Goal: Task Accomplishment & Management: Manage account settings

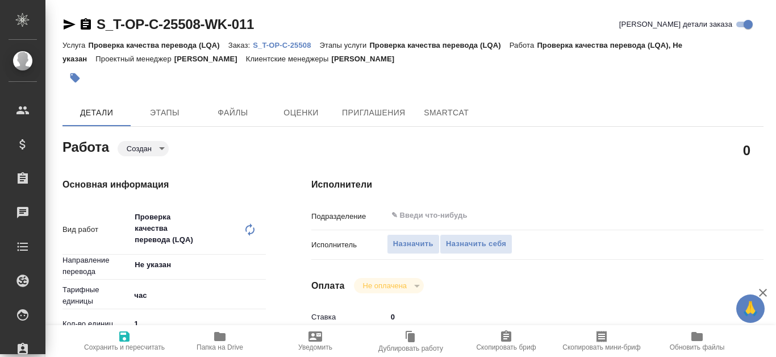
type textarea "x"
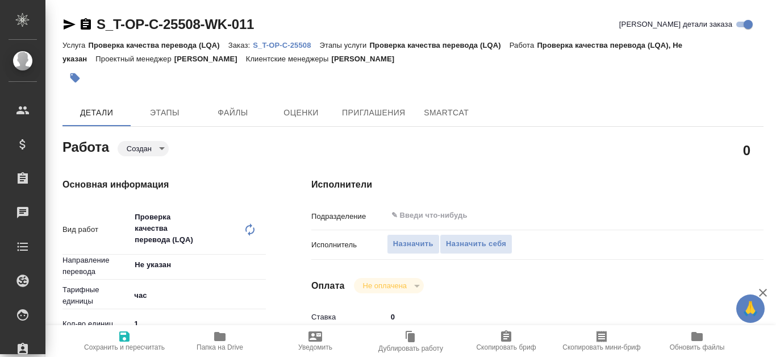
type textarea "x"
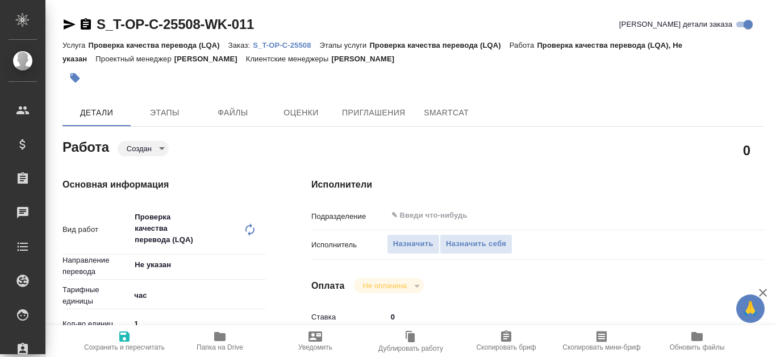
type textarea "x"
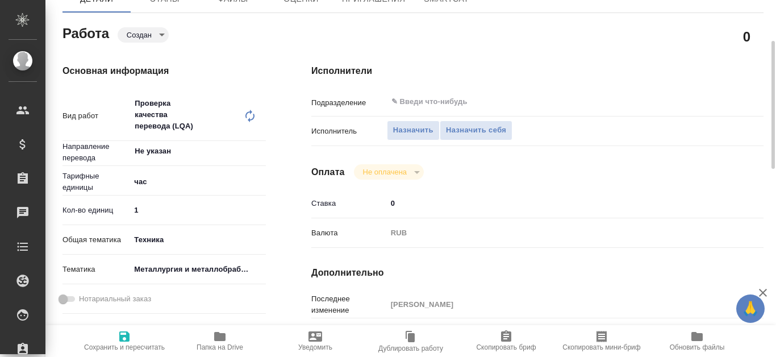
scroll to position [57, 0]
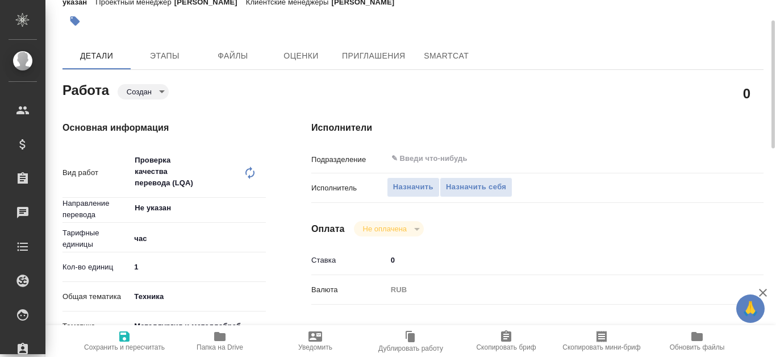
type textarea "x"
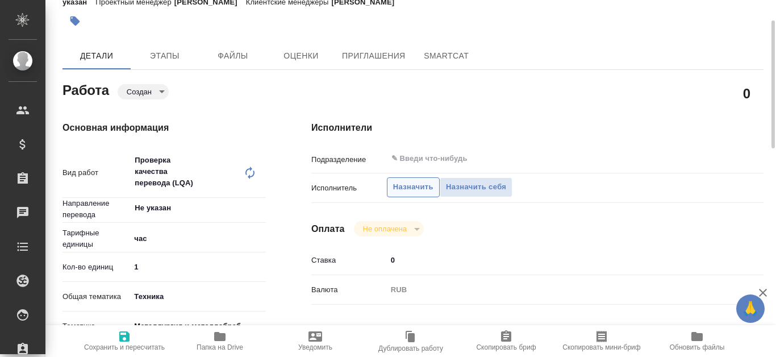
type textarea "x"
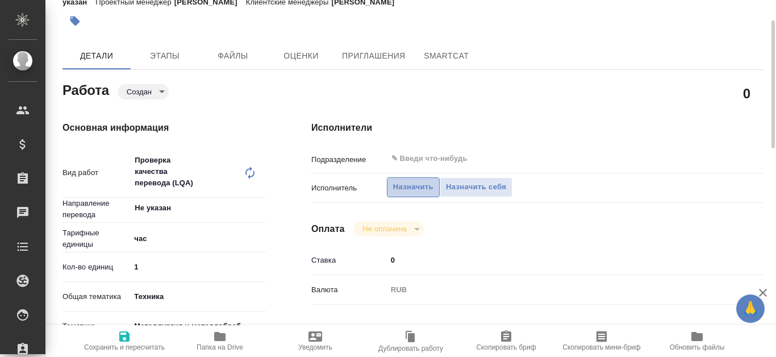
click at [410, 187] on span "Назначить" at bounding box center [413, 187] width 40 height 13
type textarea "x"
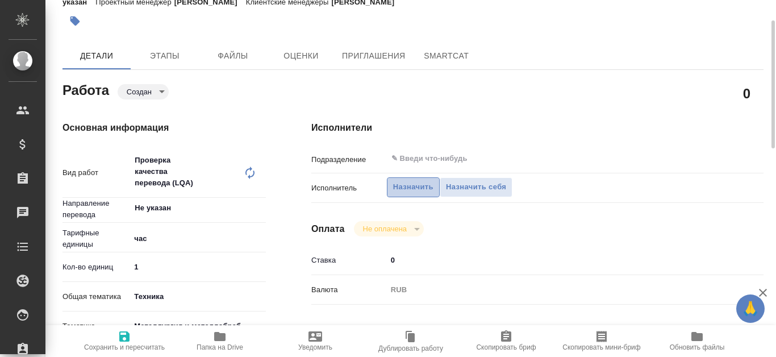
type textarea "x"
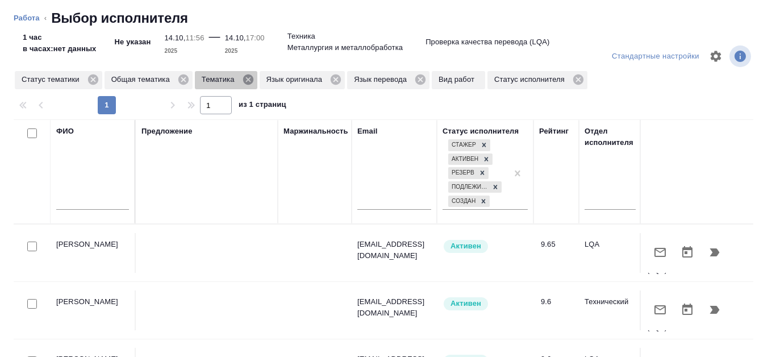
click at [246, 78] on icon at bounding box center [248, 79] width 12 height 12
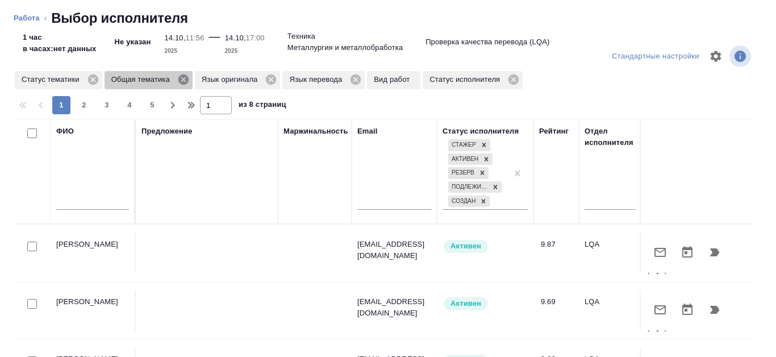
click at [184, 82] on icon at bounding box center [183, 79] width 10 height 10
click at [180, 81] on icon at bounding box center [180, 79] width 12 height 12
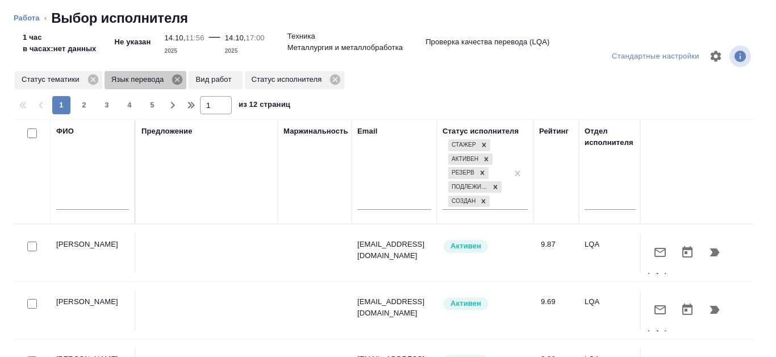
click at [176, 81] on icon at bounding box center [177, 79] width 12 height 12
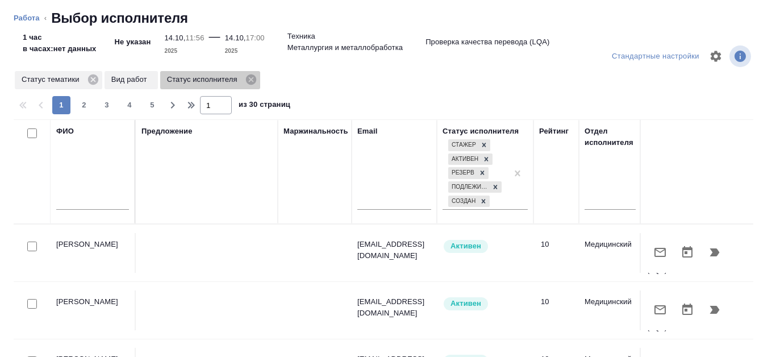
click at [251, 84] on icon at bounding box center [250, 79] width 10 height 10
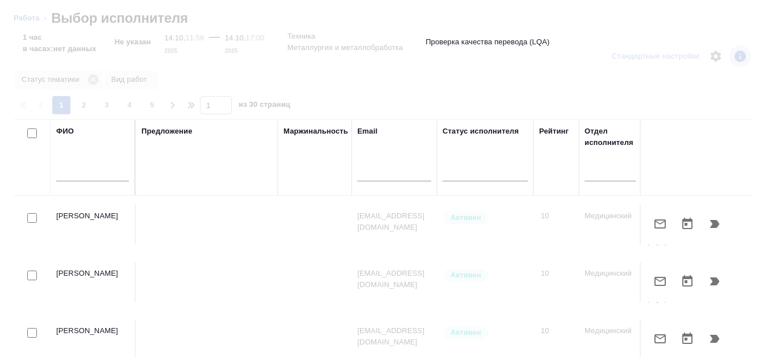
click at [72, 171] on input "text" at bounding box center [92, 174] width 73 height 14
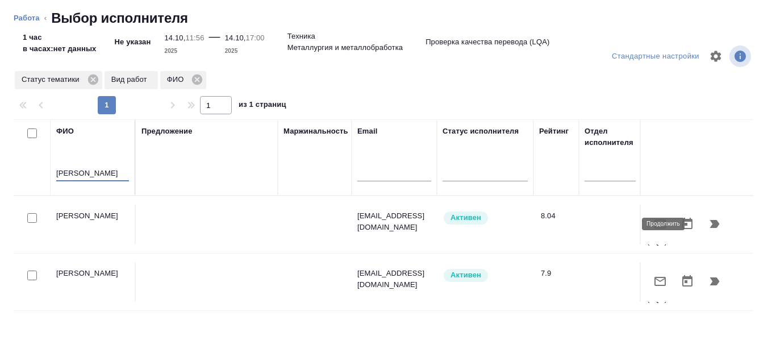
type input "Канатаева"
click at [710, 224] on icon "button" at bounding box center [715, 224] width 10 height 8
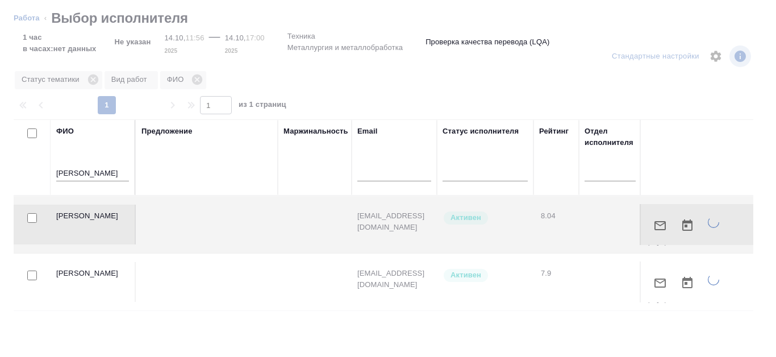
type textarea "x"
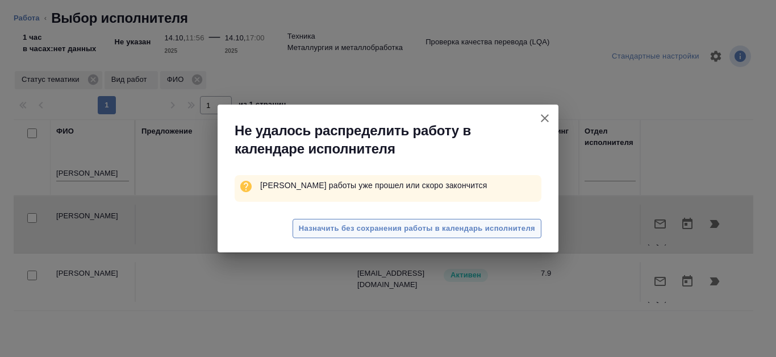
click at [483, 225] on span "Назначить без сохранения работы в календарь исполнителя" at bounding box center [417, 228] width 236 height 13
type textarea "x"
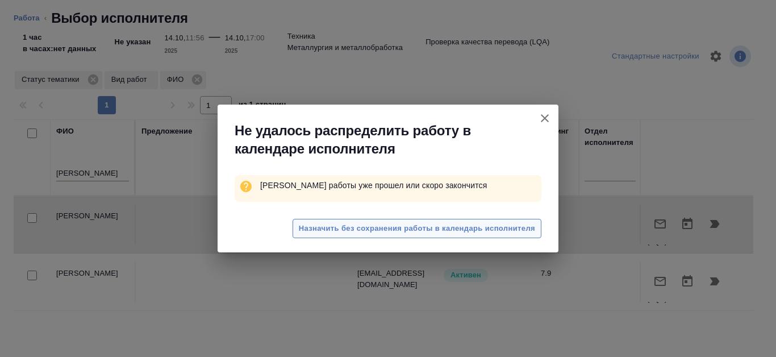
type textarea "x"
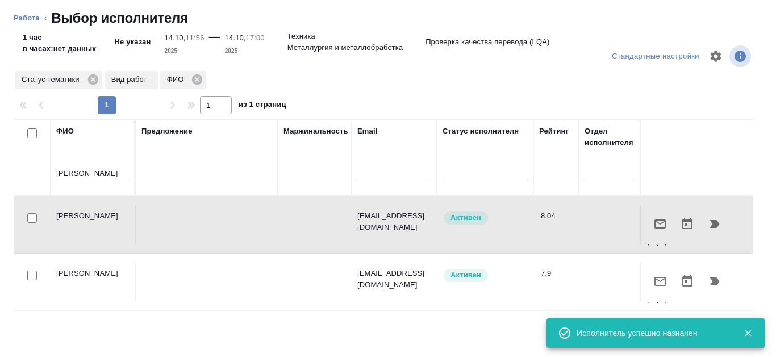
type textarea "x"
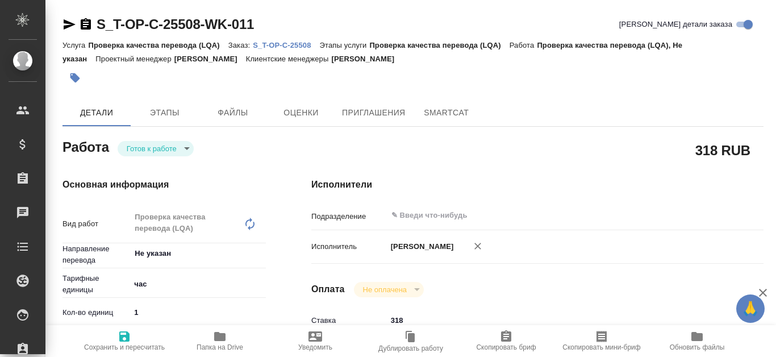
type textarea "x"
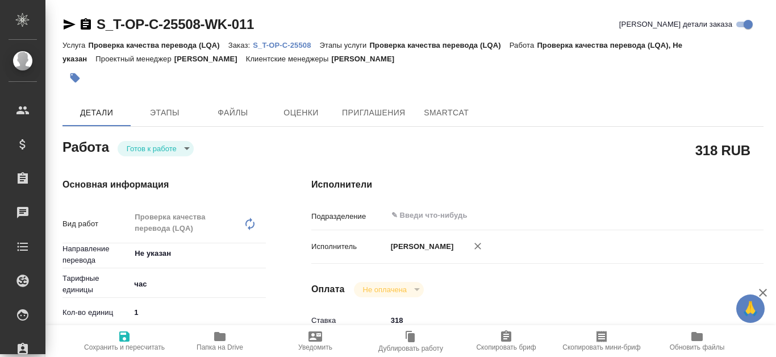
type textarea "x"
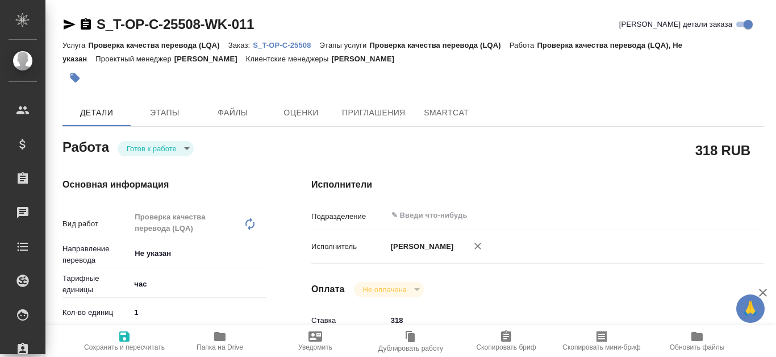
type textarea "x"
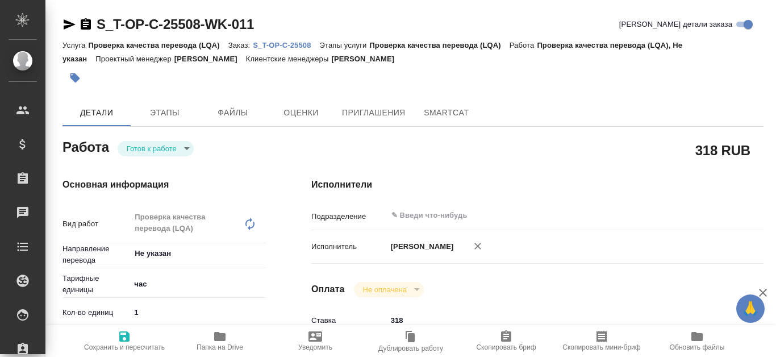
type textarea "x"
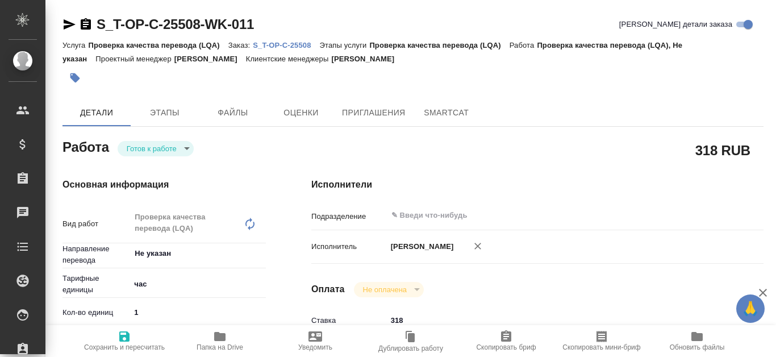
click at [284, 43] on p "S_T-OP-C-25508" at bounding box center [286, 45] width 66 height 9
type textarea "x"
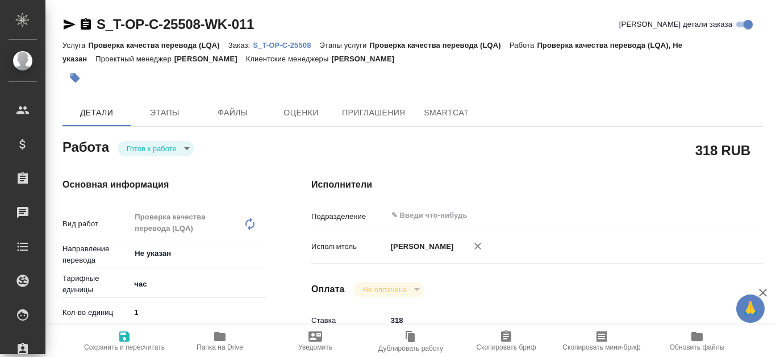
type textarea "x"
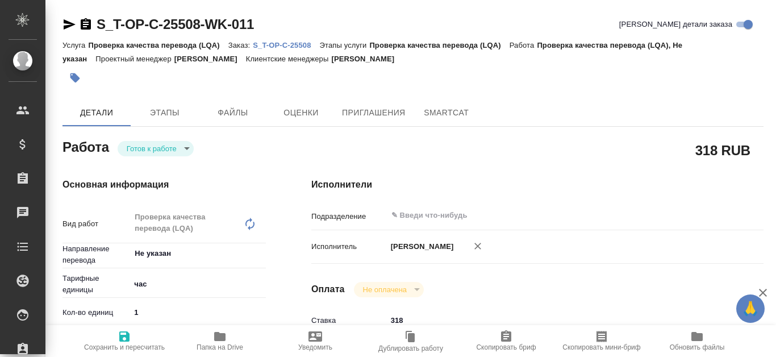
type textarea "x"
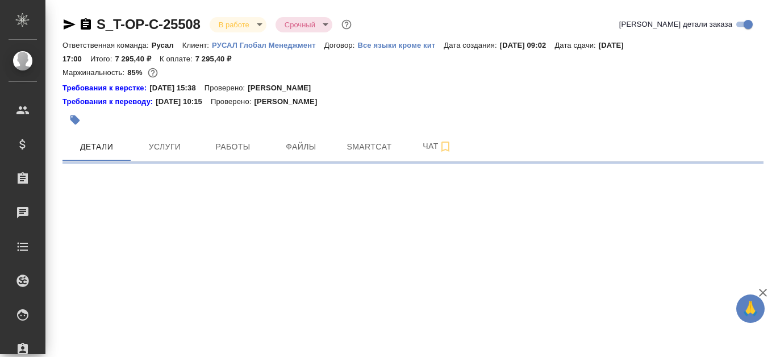
select select "RU"
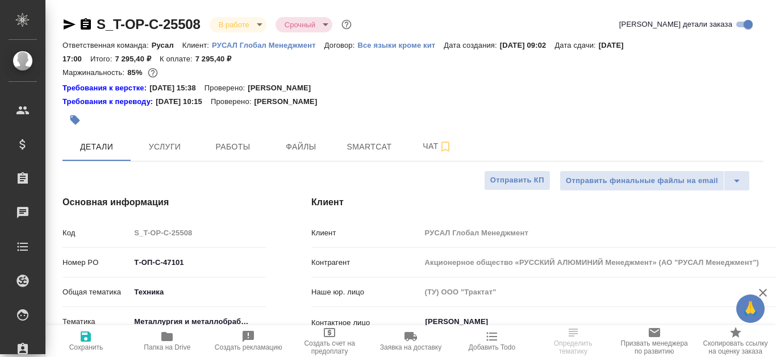
type textarea "x"
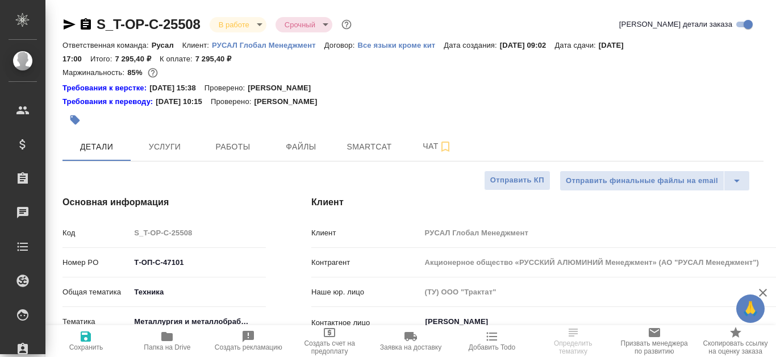
type textarea "x"
select select "RU"
type textarea "x"
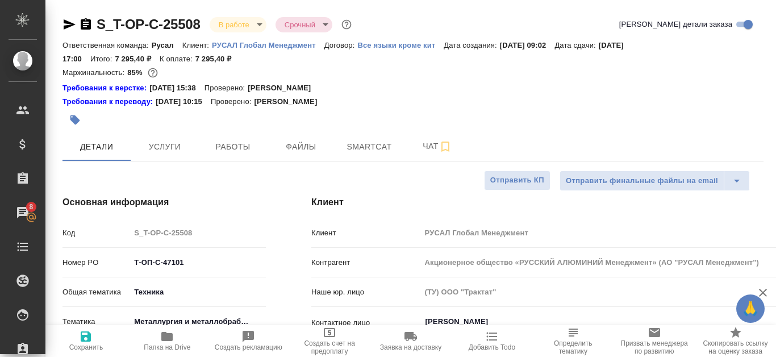
type textarea "x"
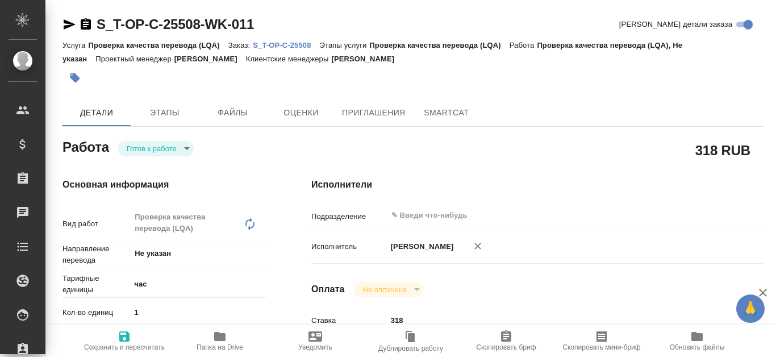
type textarea "x"
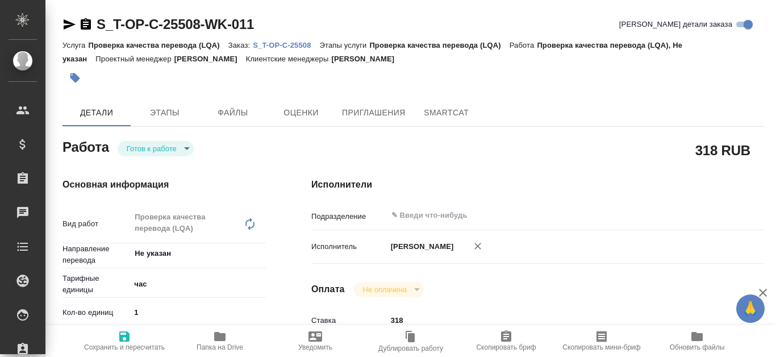
type textarea "x"
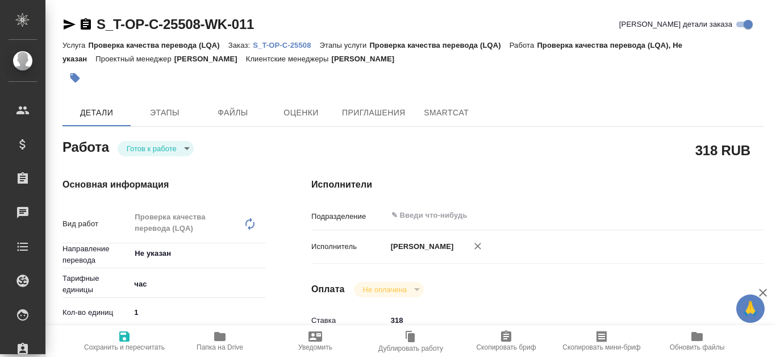
type textarea "x"
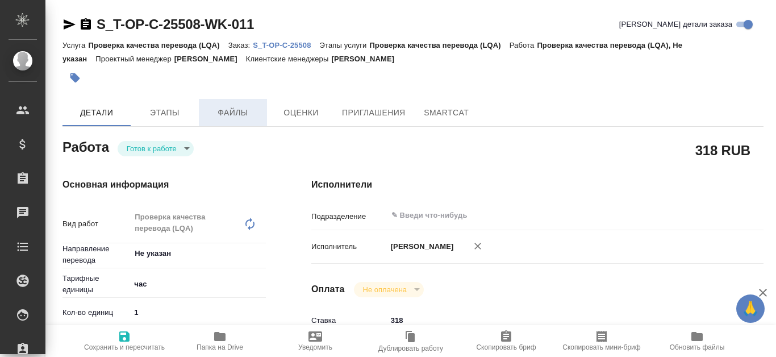
type textarea "x"
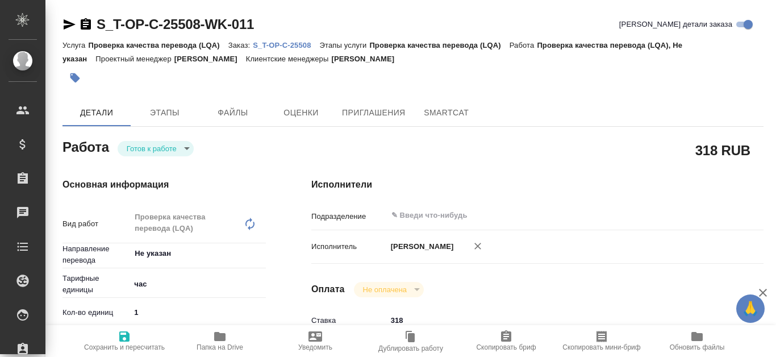
click at [294, 43] on p "S_T-OP-C-25508" at bounding box center [286, 45] width 66 height 9
type textarea "x"
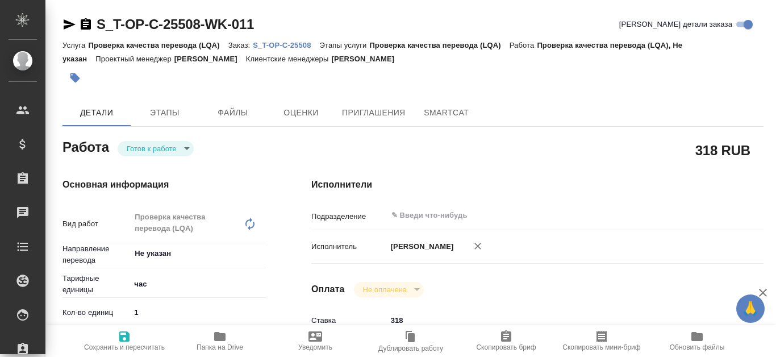
type textarea "x"
click at [286, 45] on p "S_T-OP-C-25508" at bounding box center [286, 45] width 66 height 9
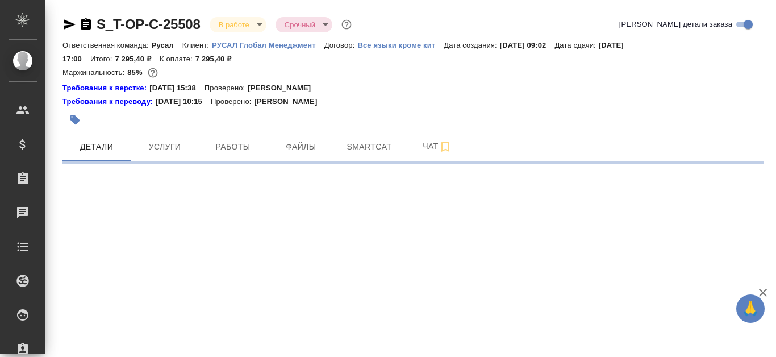
select select "RU"
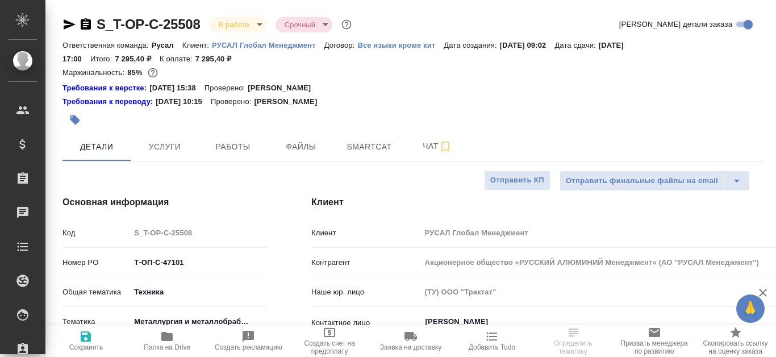
type textarea "x"
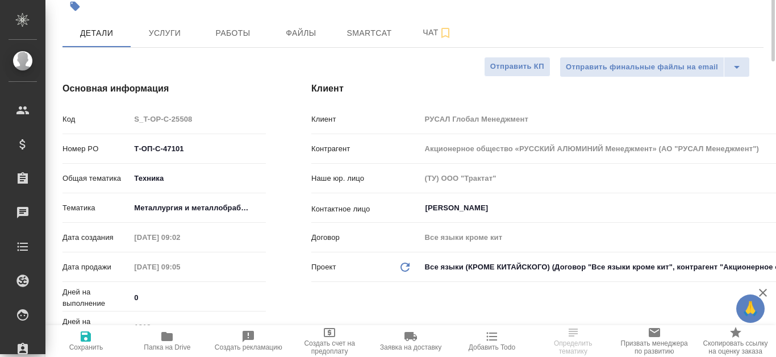
scroll to position [57, 0]
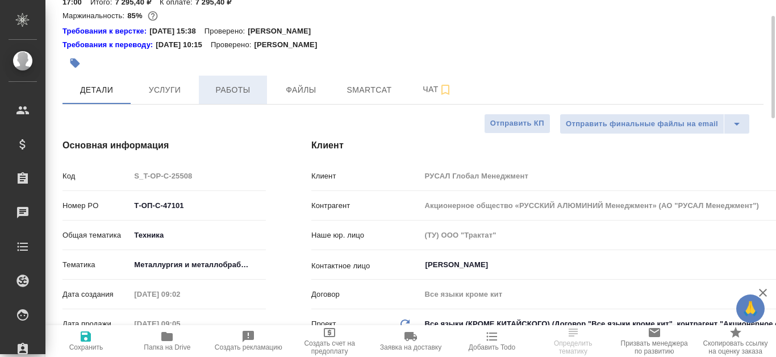
click at [245, 87] on span "Работы" at bounding box center [233, 90] width 55 height 14
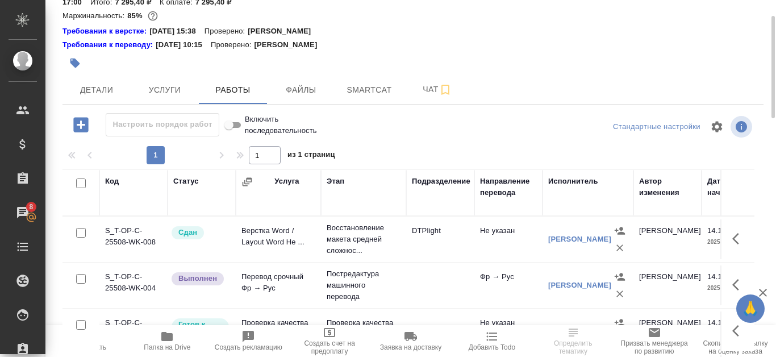
scroll to position [154, 0]
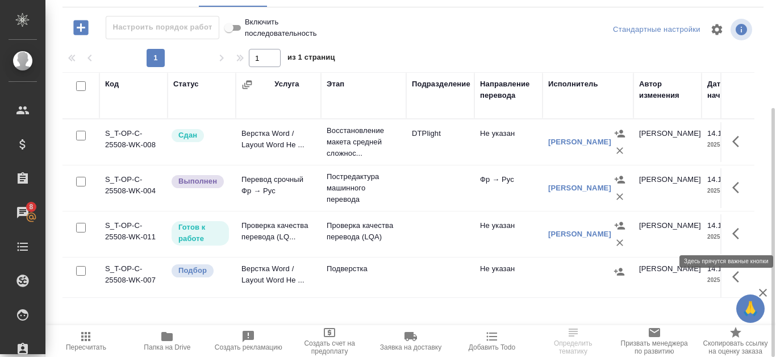
click at [734, 233] on icon "button" at bounding box center [735, 233] width 7 height 11
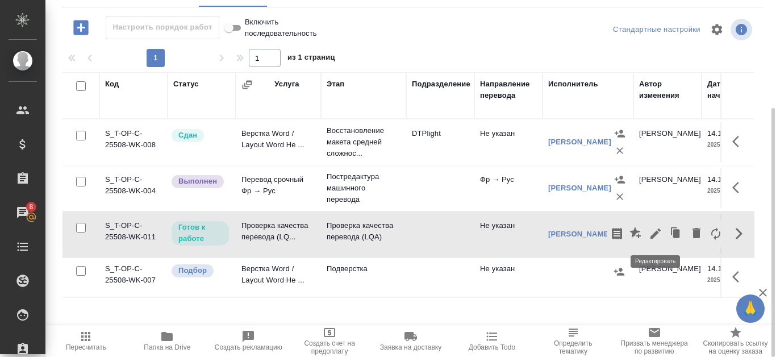
click at [649, 235] on icon "button" at bounding box center [655, 234] width 14 height 14
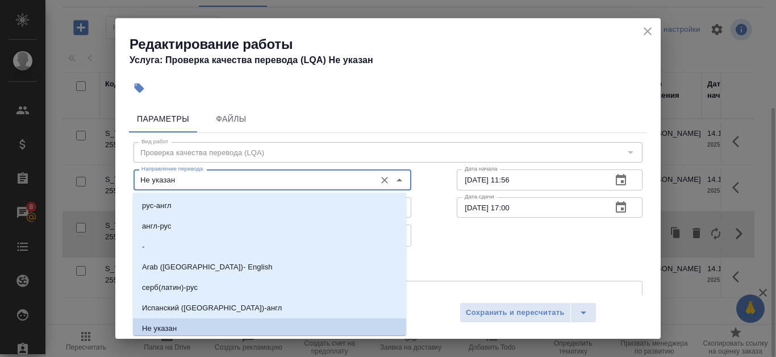
click at [279, 185] on input "Не указан" at bounding box center [253, 180] width 233 height 14
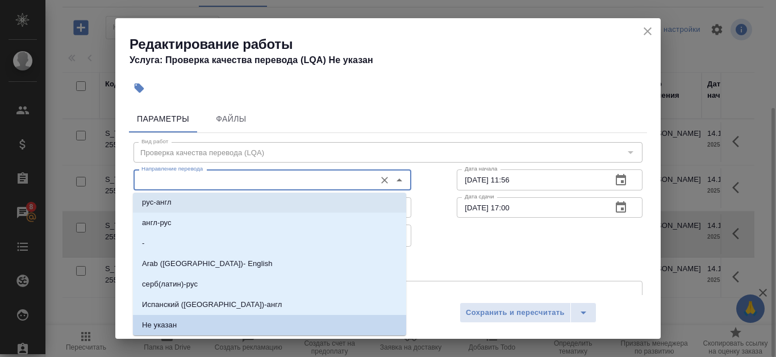
scroll to position [0, 0]
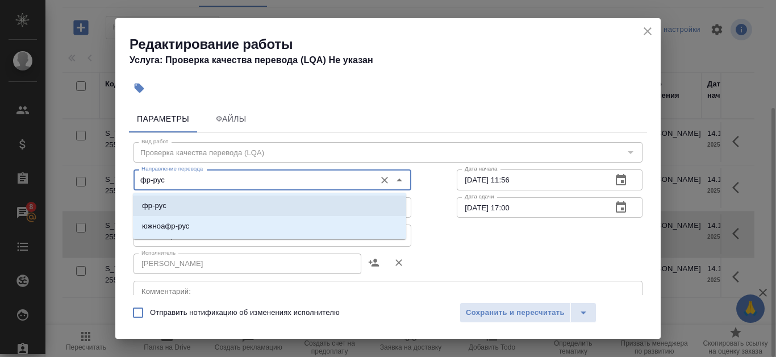
click at [271, 210] on li "фр-рус" at bounding box center [269, 205] width 273 height 20
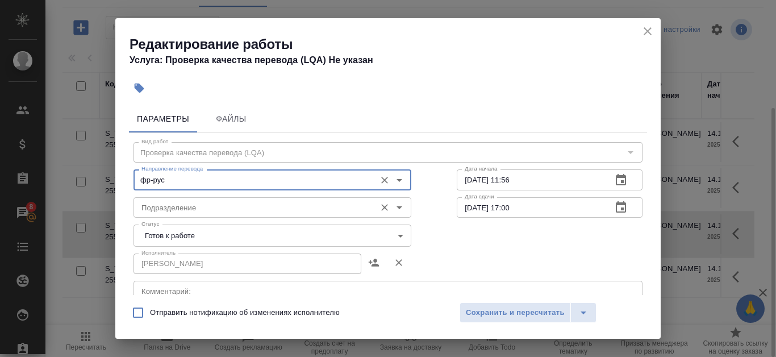
type input "фр-рус"
click at [304, 209] on input "Подразделение" at bounding box center [253, 207] width 233 height 14
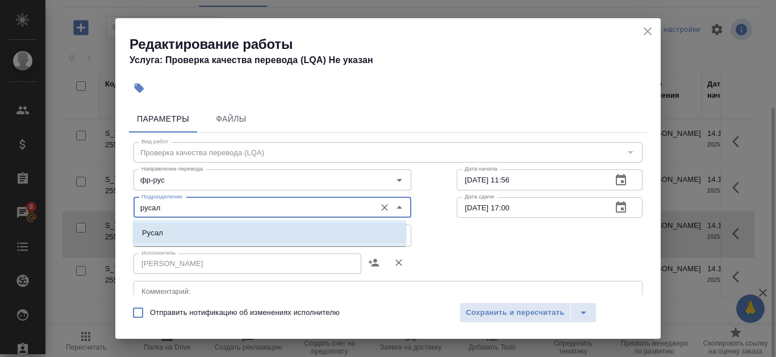
click at [317, 228] on li "Русал" at bounding box center [269, 233] width 273 height 20
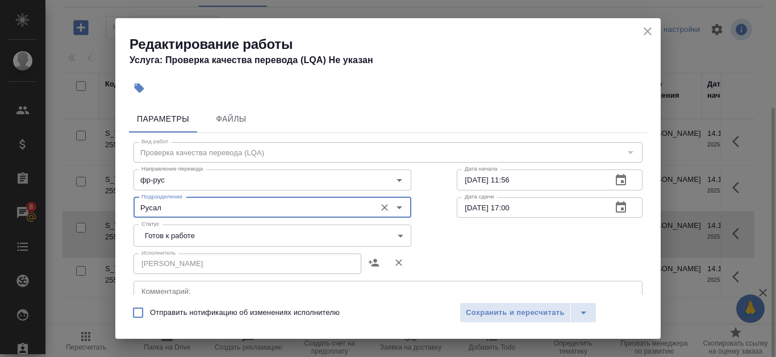
type input "Русал"
click at [392, 237] on body "🙏 .cls-1 fill:#fff; AWATERA Kanataeva Ekaterina Клиенты Спецификации Заказы 8 Ч…" at bounding box center [388, 178] width 776 height 357
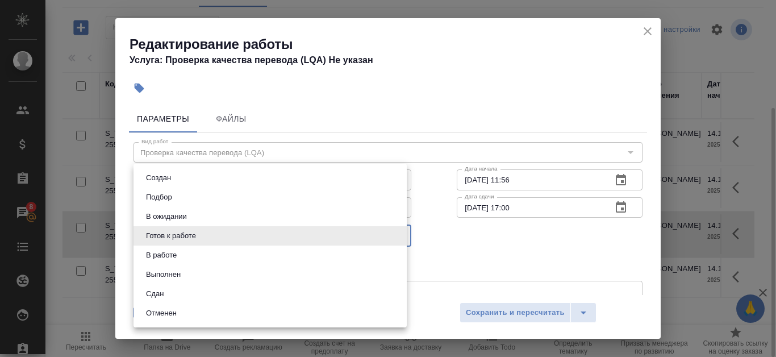
click at [190, 293] on li "Сдан" at bounding box center [269, 293] width 273 height 19
type input "closed"
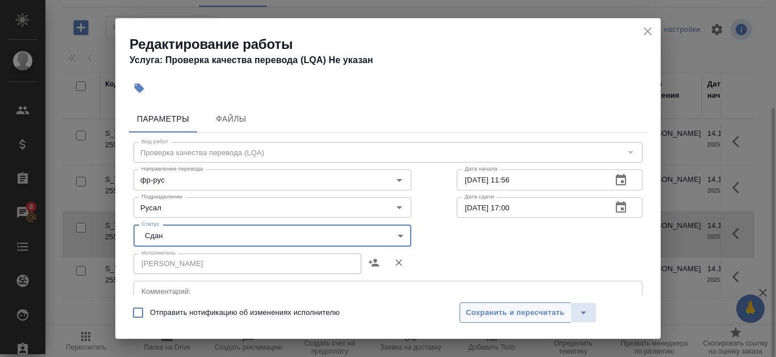
click at [526, 305] on button "Сохранить и пересчитать" at bounding box center [514, 312] width 111 height 20
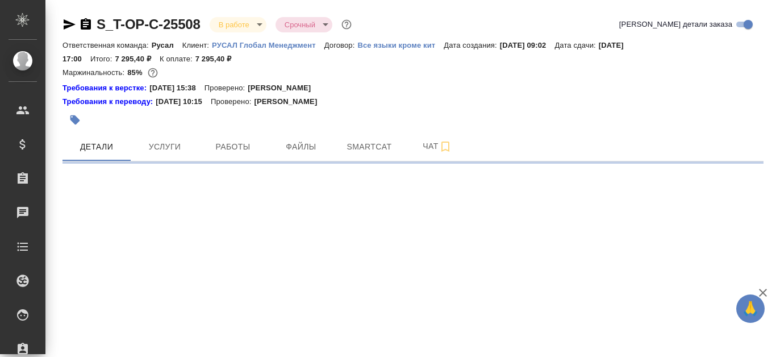
select select "RU"
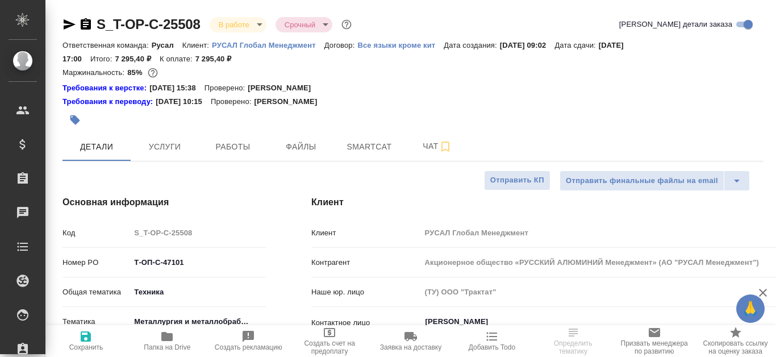
type textarea "x"
click at [68, 27] on icon "button" at bounding box center [70, 24] width 12 height 10
type textarea "x"
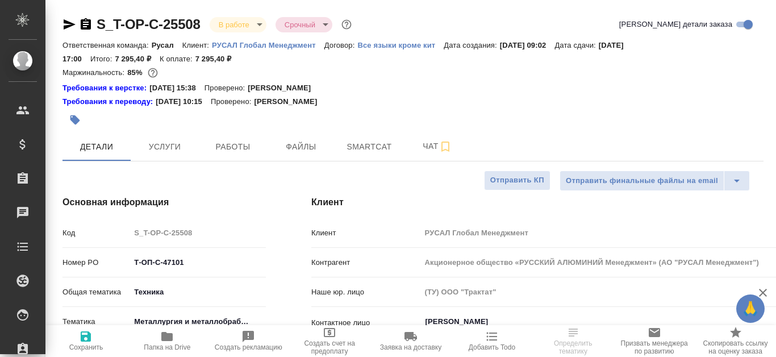
type textarea "x"
type input "[PERSON_NAME]"
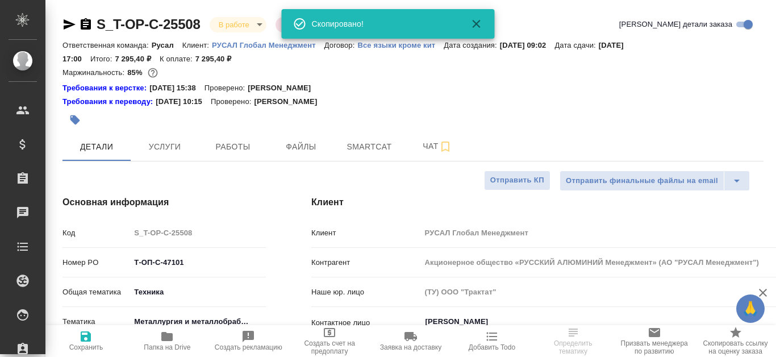
type textarea "x"
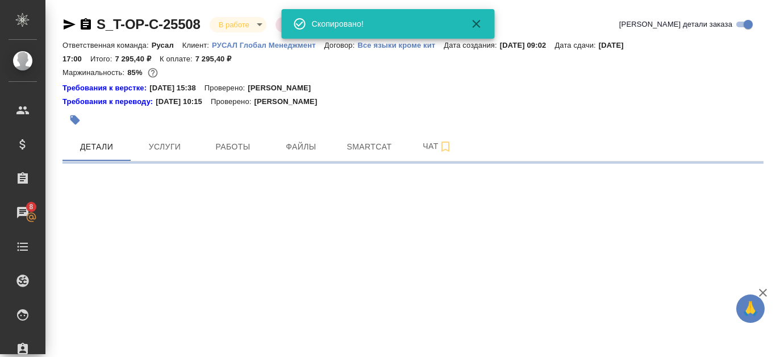
select select "RU"
